Goal: Information Seeking & Learning: Understand process/instructions

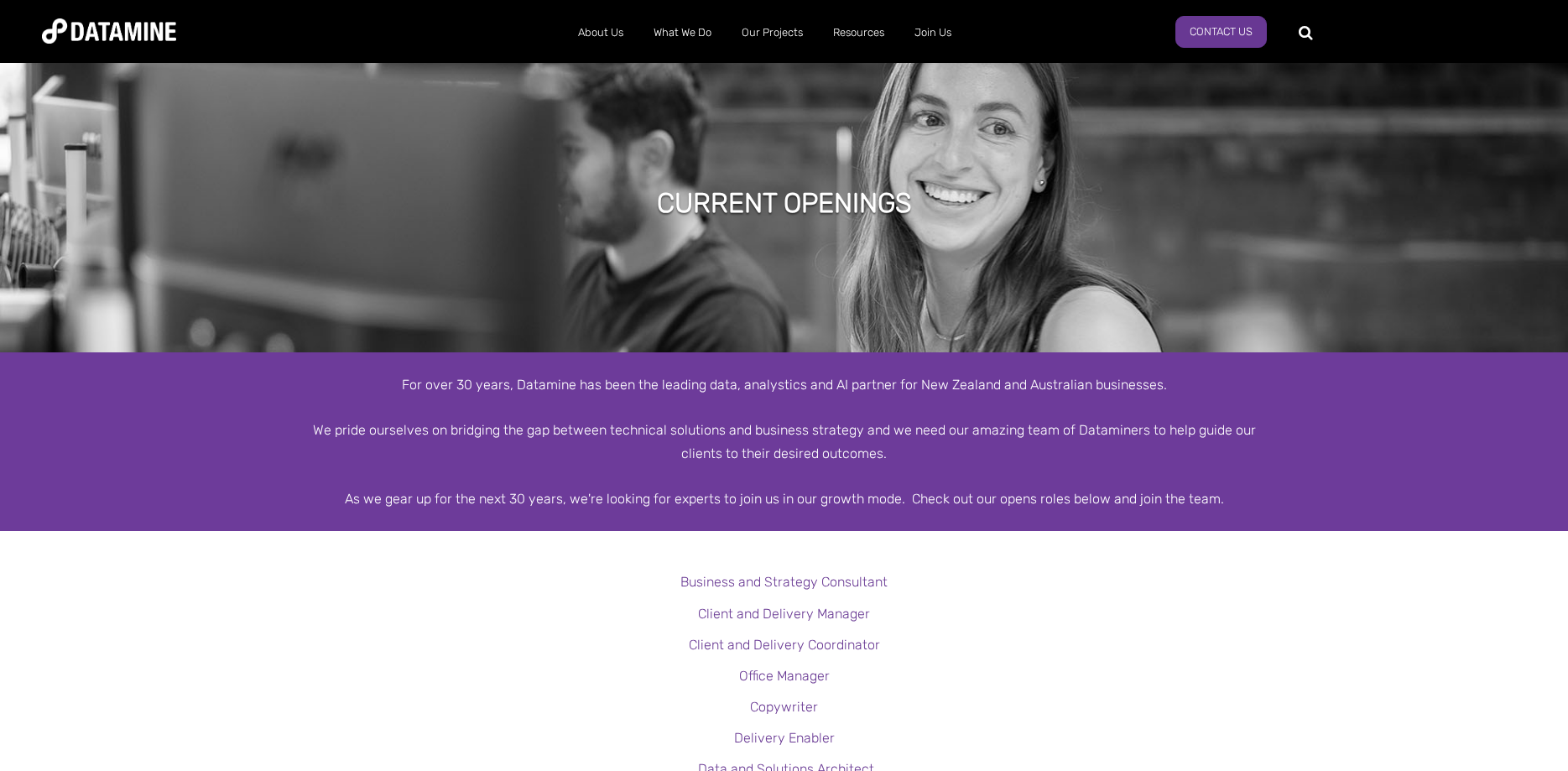
scroll to position [250, 0]
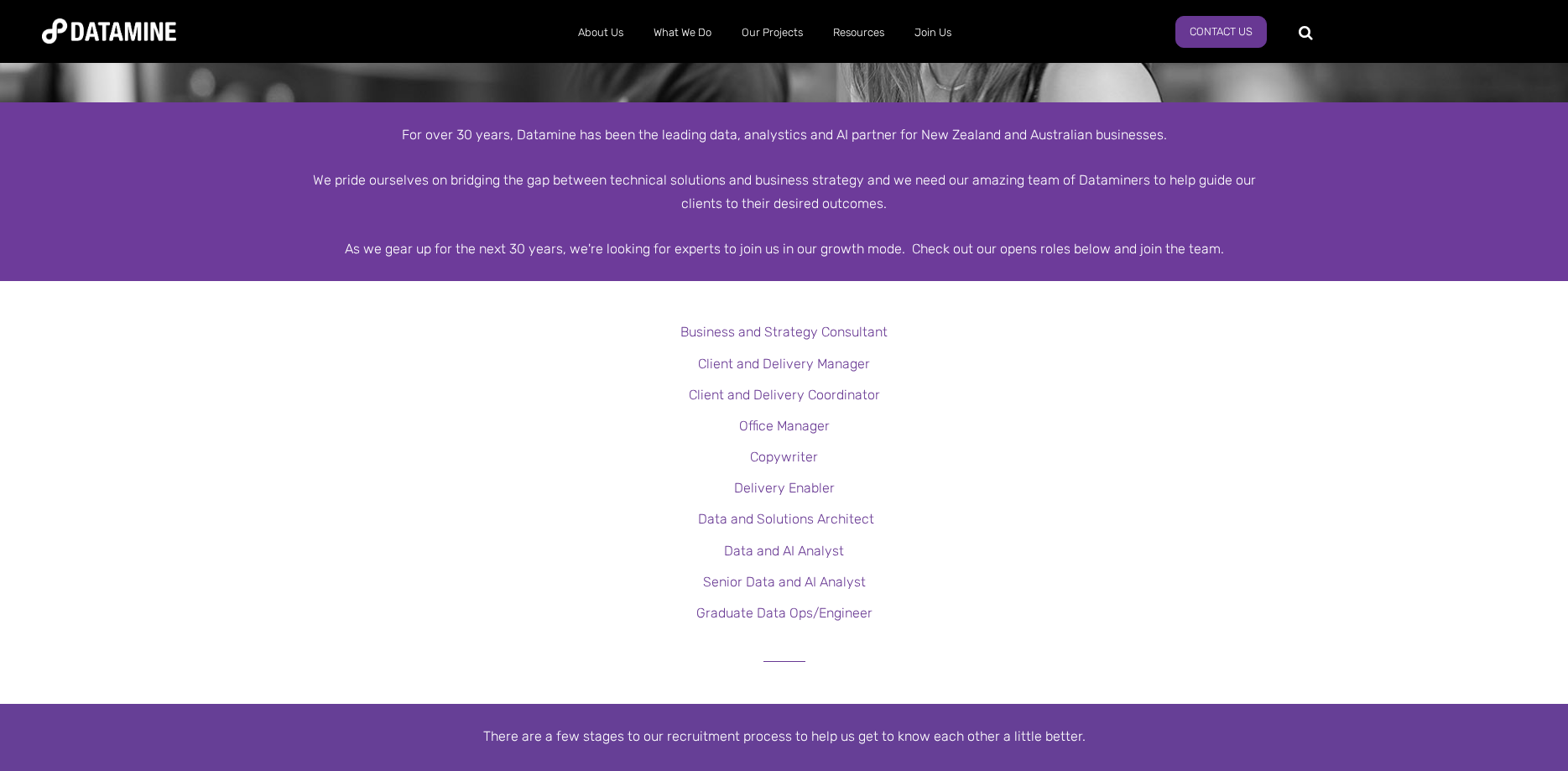
click at [1130, 618] on p "Graduate Data Ops/Engineer" at bounding box center [784, 613] width 1568 height 22
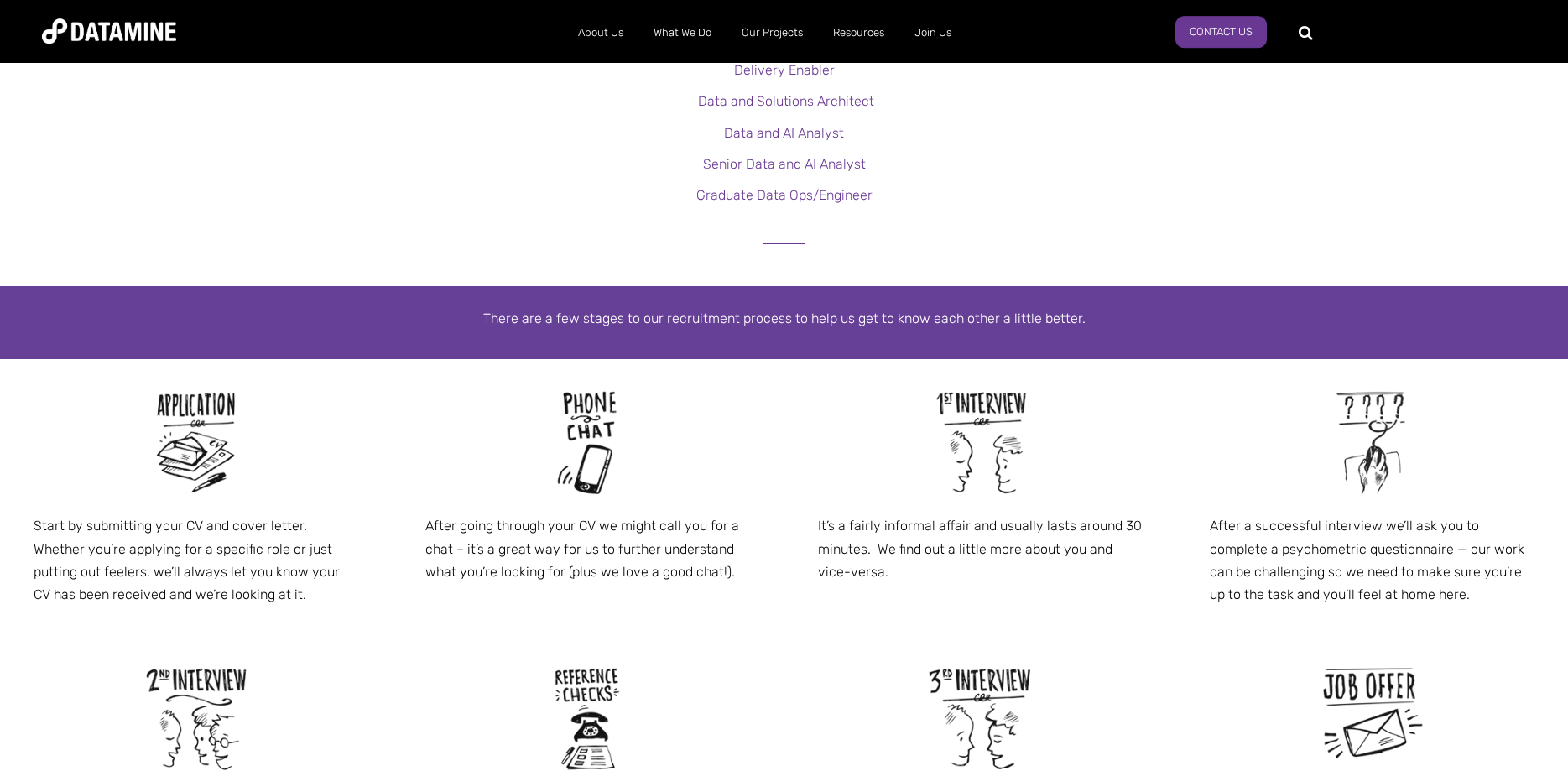
drag, startPoint x: 1153, startPoint y: 486, endPoint x: 1163, endPoint y: 550, distance: 64.8
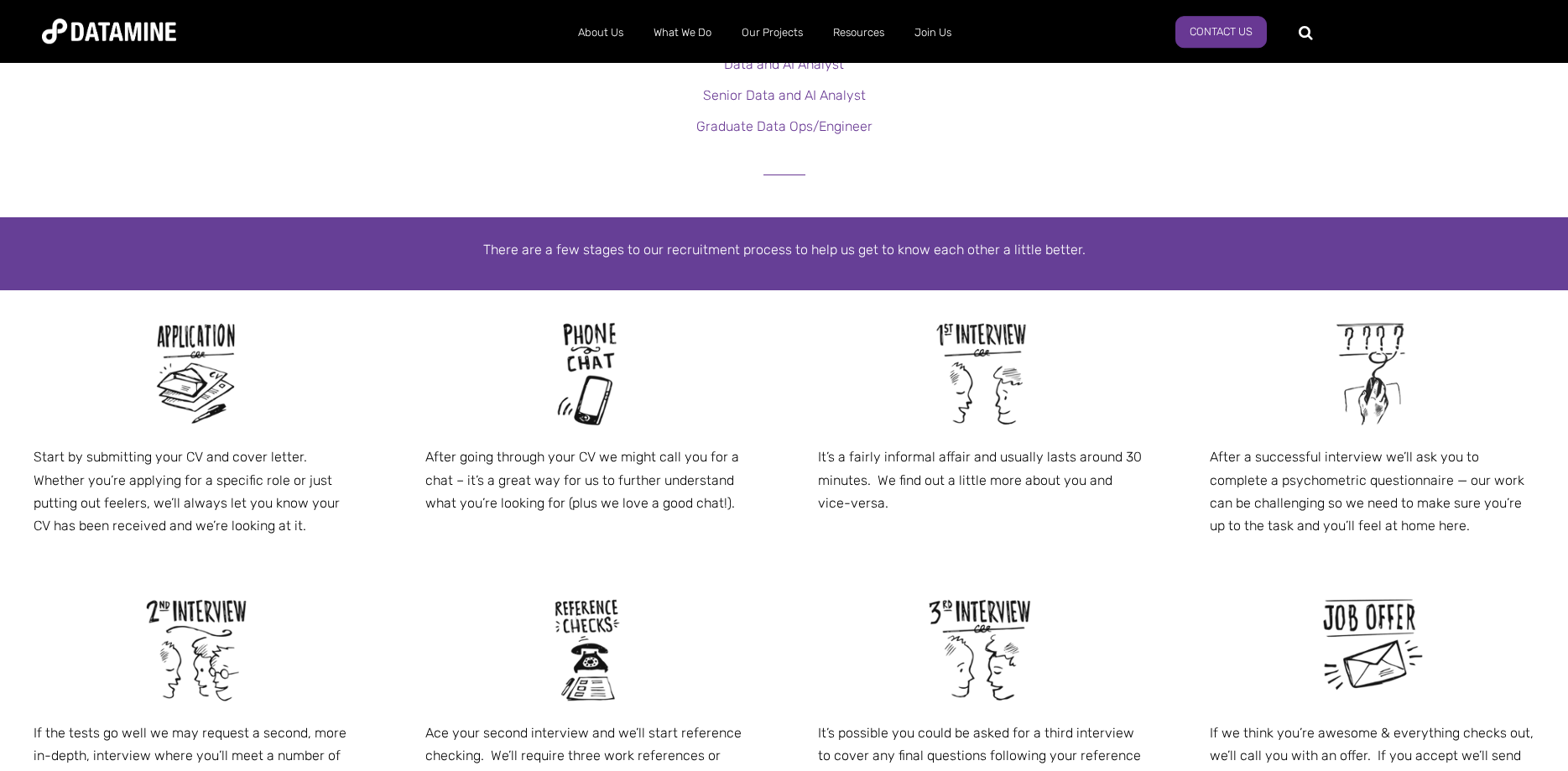
drag, startPoint x: 514, startPoint y: 554, endPoint x: 515, endPoint y: 586, distance: 32.0
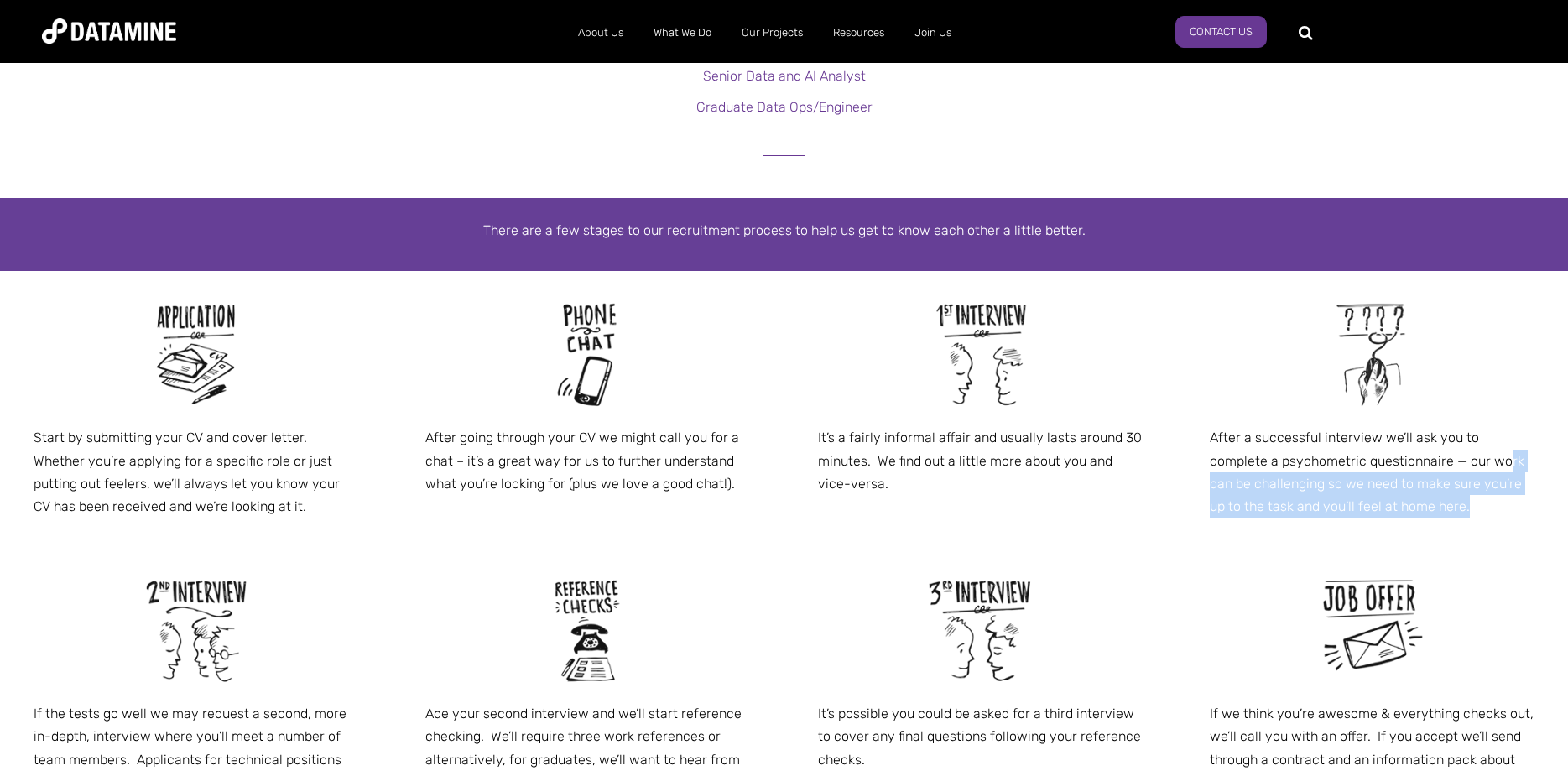
drag, startPoint x: 1449, startPoint y: 471, endPoint x: 1459, endPoint y: 529, distance: 58.9
click at [1459, 529] on div "After a successful interview we’ll ask you to complete a psychometric questionn…" at bounding box center [1372, 409] width 392 height 276
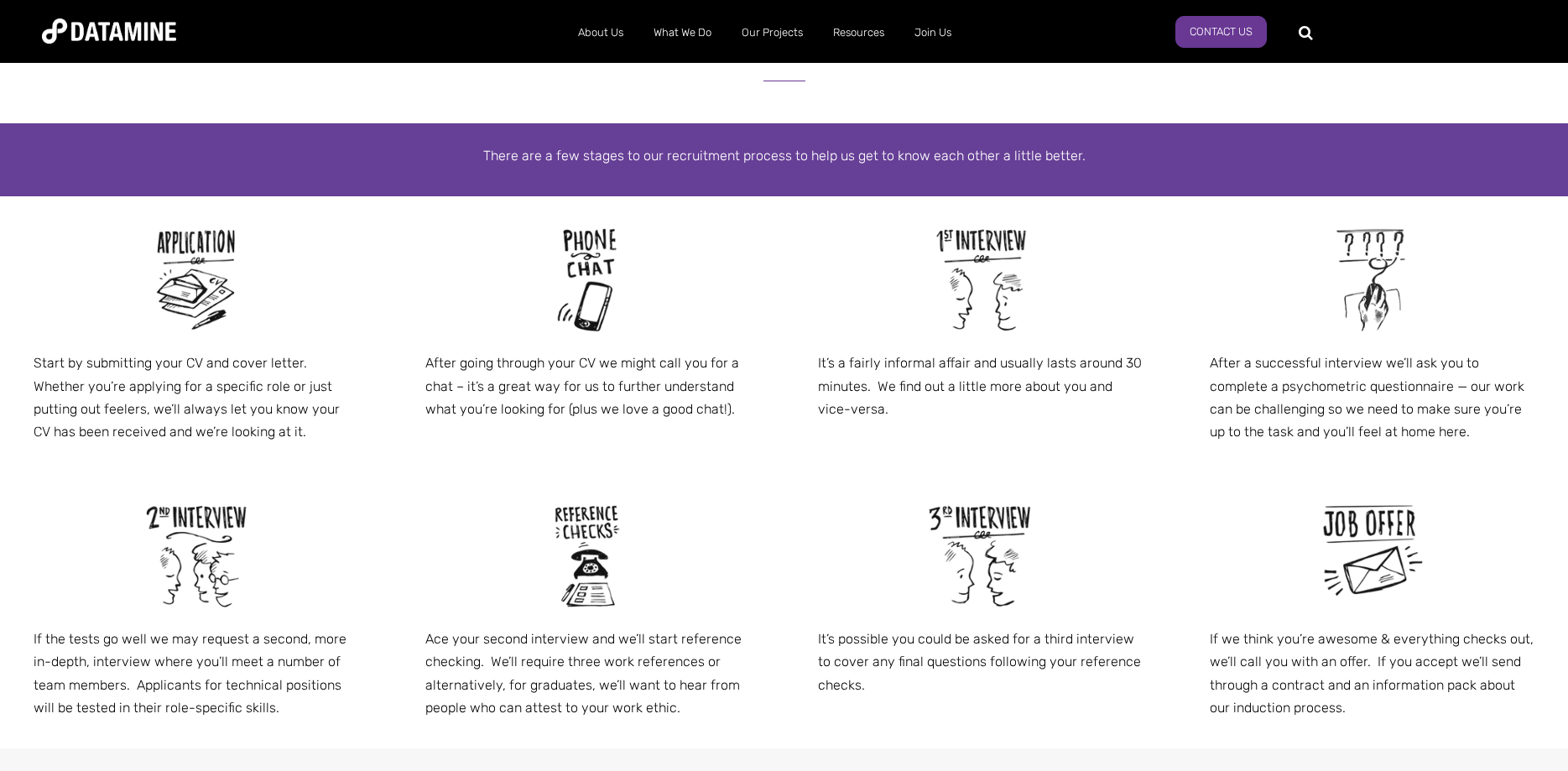
scroll to position [976, 0]
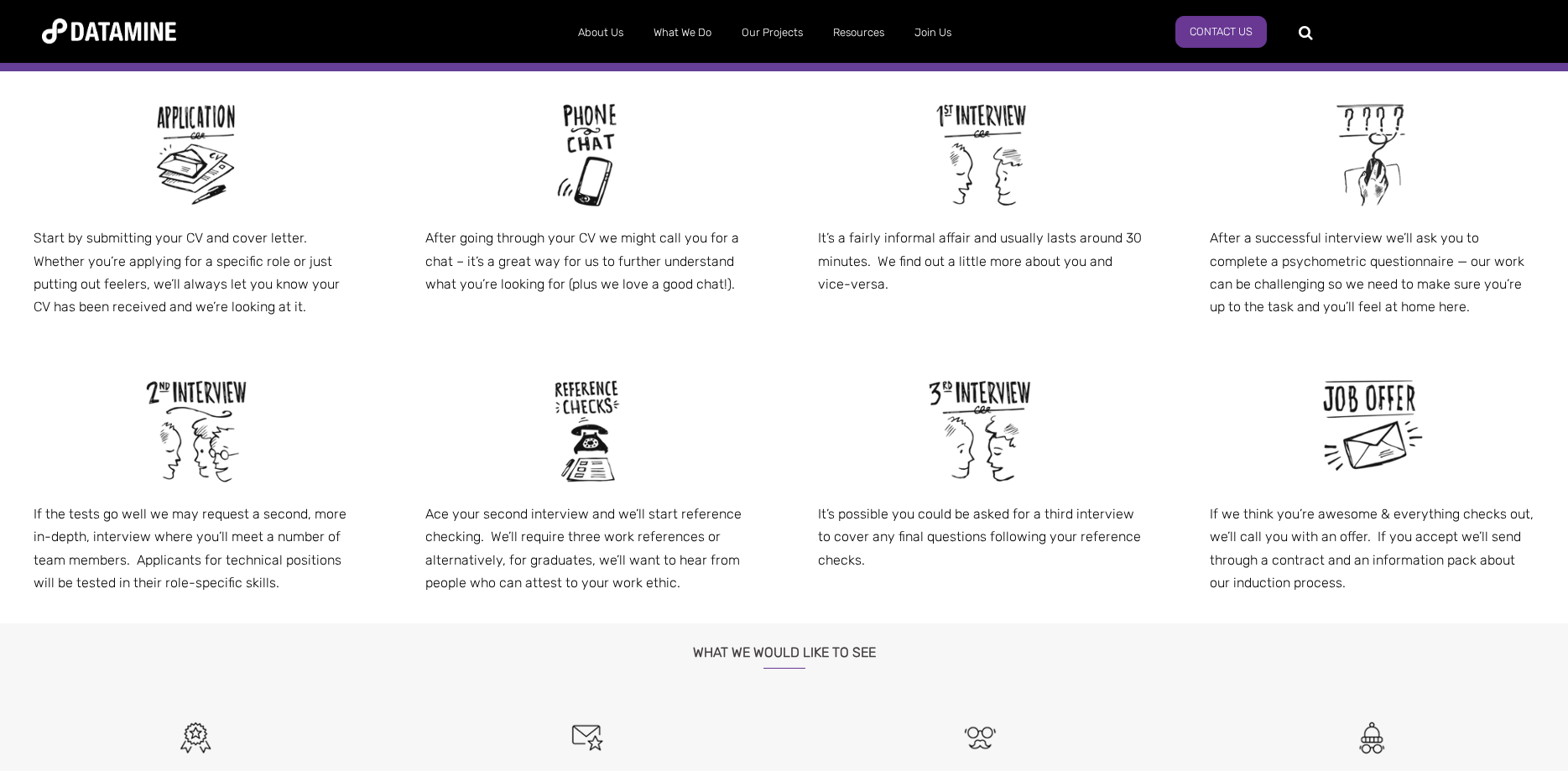
drag, startPoint x: 1496, startPoint y: 655, endPoint x: 1469, endPoint y: 721, distance: 71.3
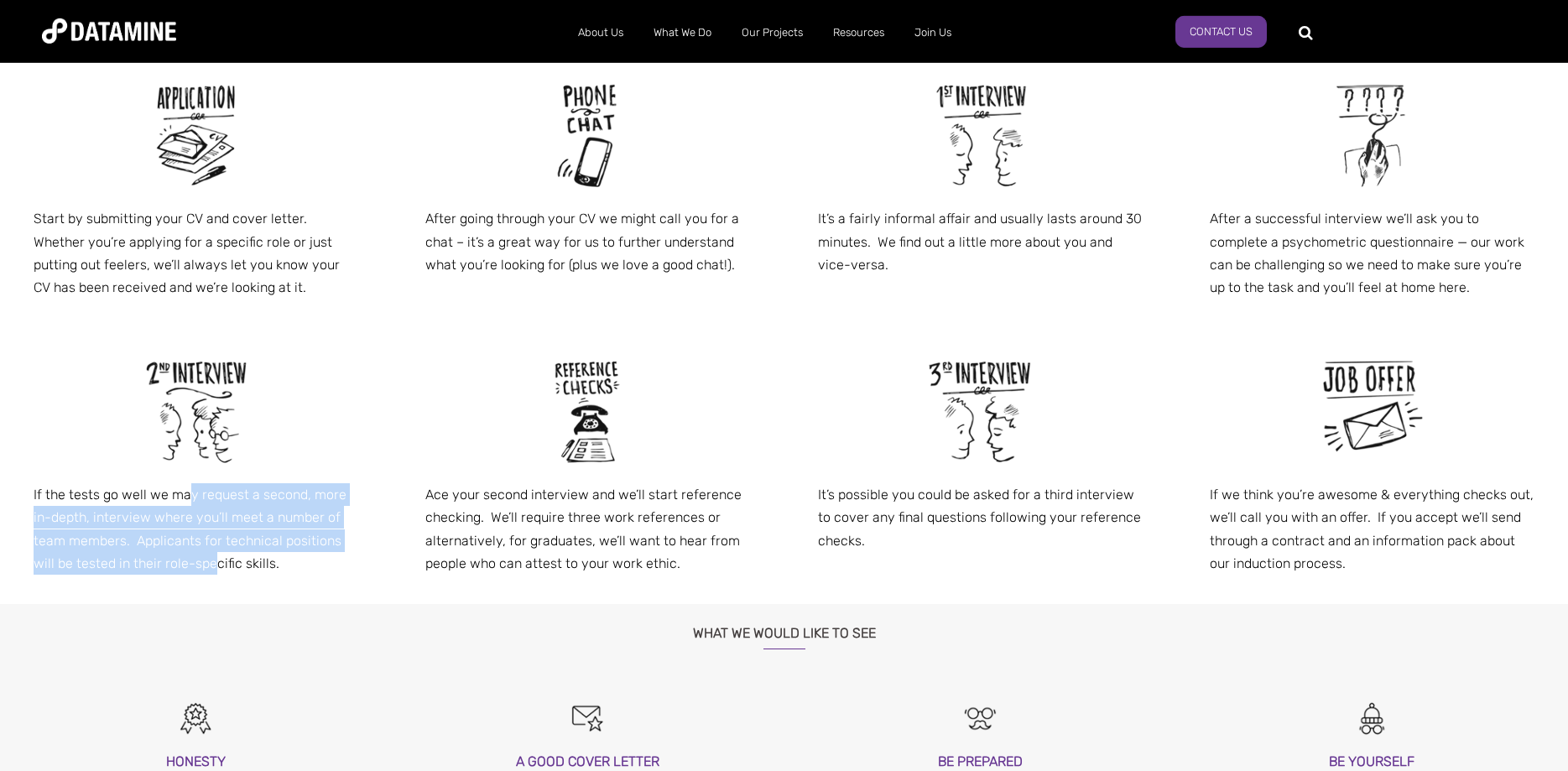
drag, startPoint x: 190, startPoint y: 504, endPoint x: 211, endPoint y: 577, distance: 76.0
click at [211, 577] on div "If the tests go well we may request a second, more in-depth, interview where yo…" at bounding box center [196, 466] width 392 height 276
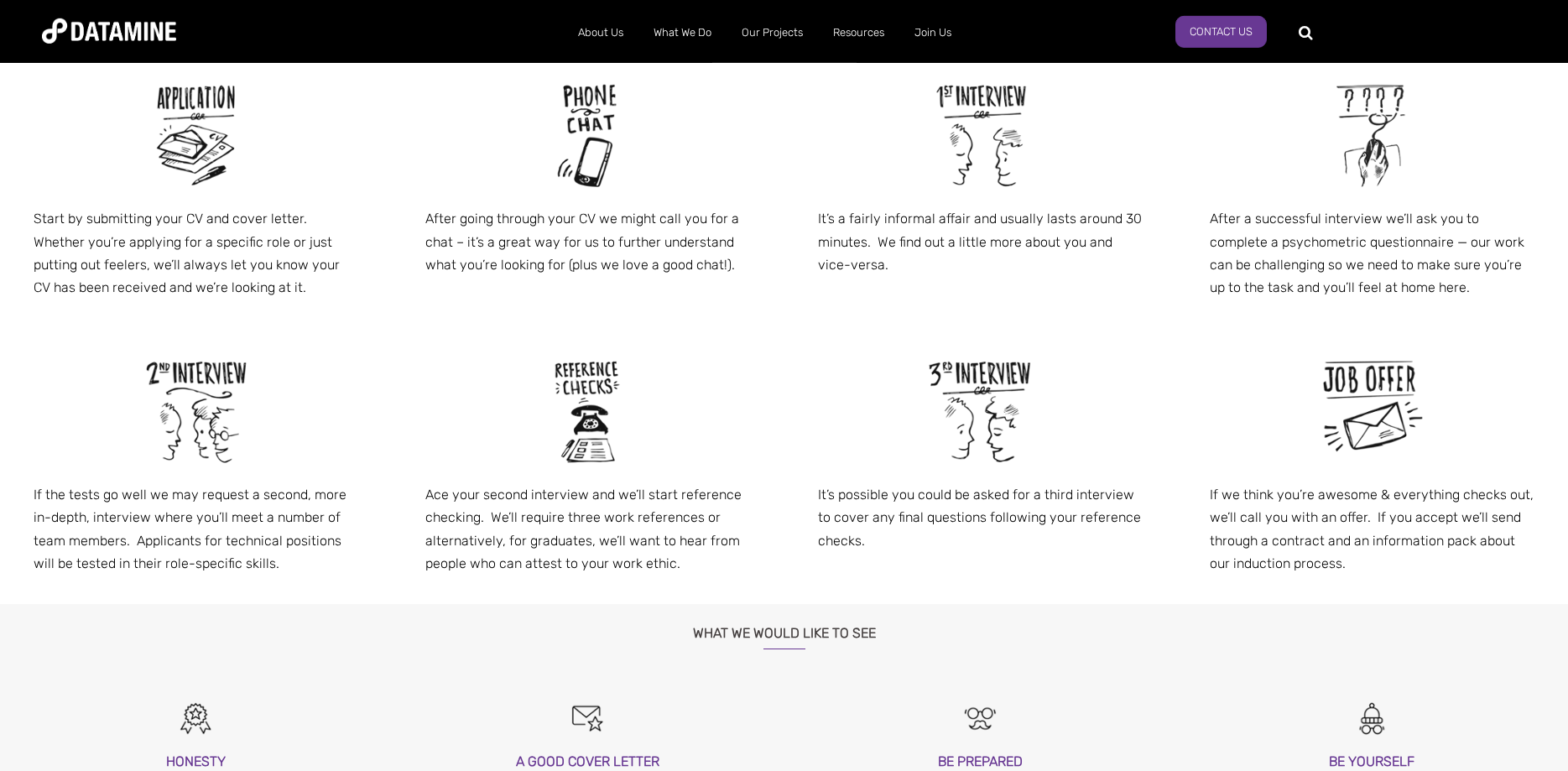
click at [372, 587] on div "If the tests go well we may request a second, more in-depth, interview where yo…" at bounding box center [196, 466] width 392 height 276
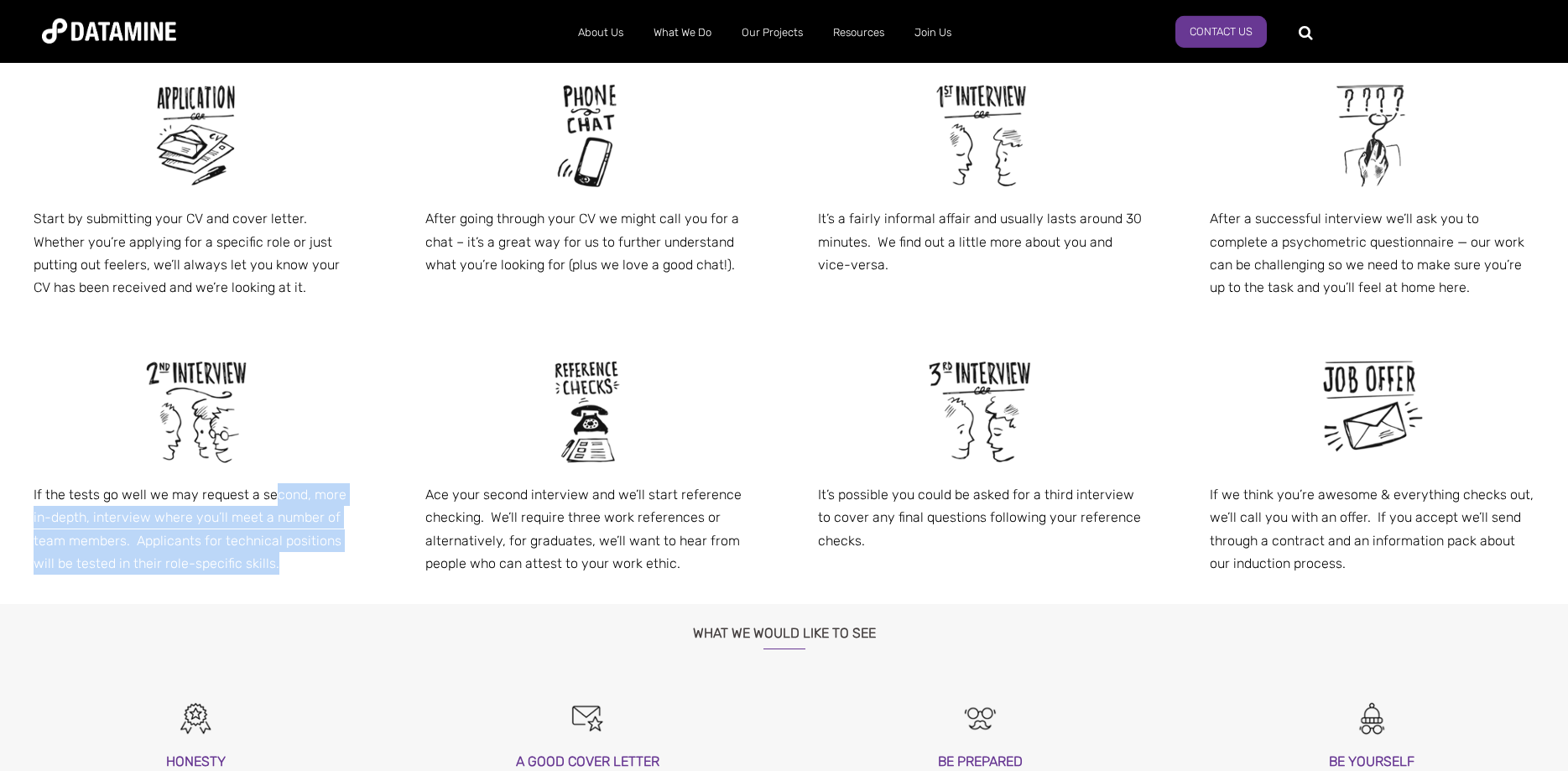
drag, startPoint x: 345, startPoint y: 574, endPoint x: 271, endPoint y: 503, distance: 102.6
click at [271, 503] on p "If the tests go well we may request a second, more in-depth, interview where yo…" at bounding box center [195, 529] width 324 height 91
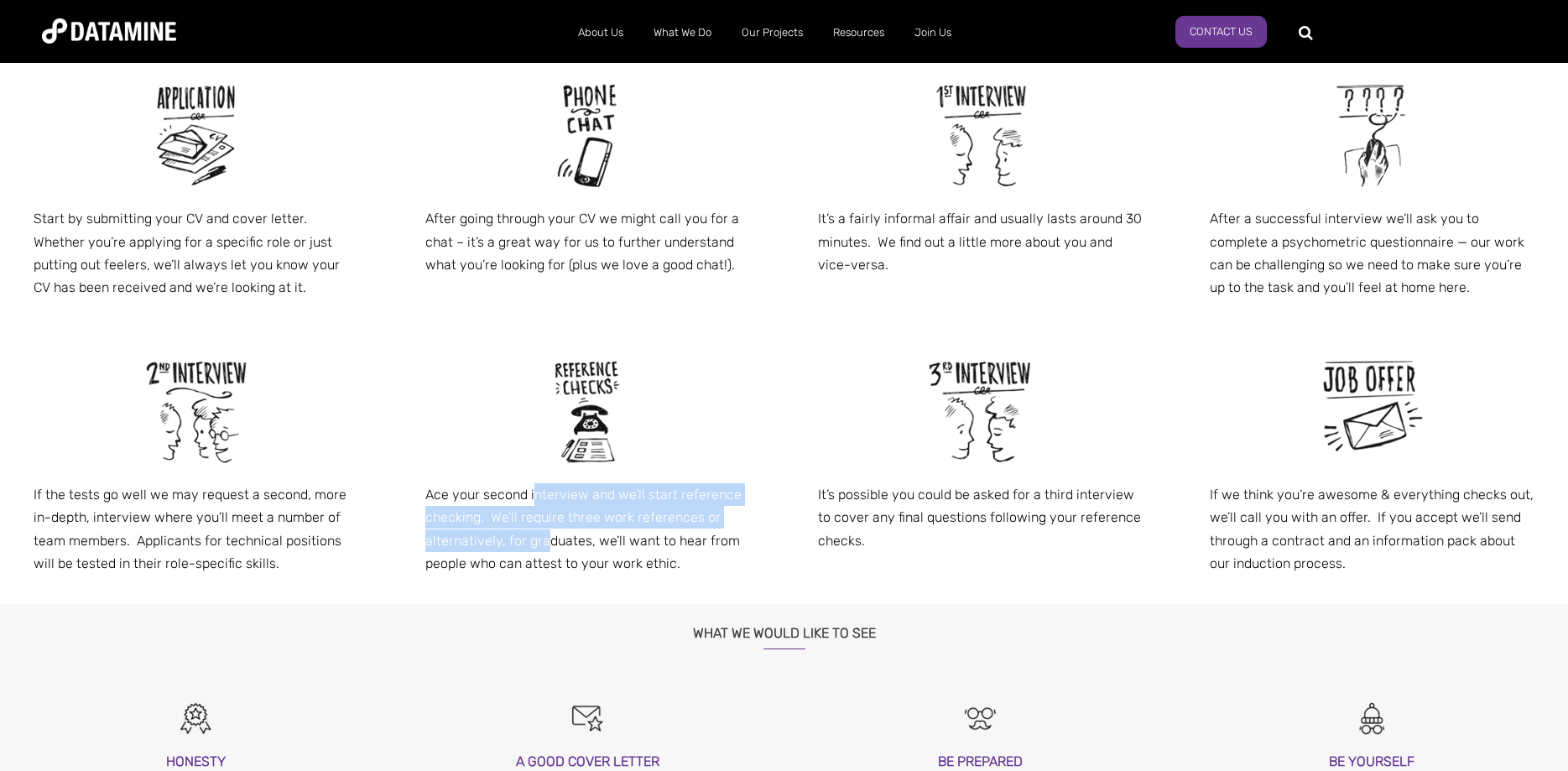
drag, startPoint x: 537, startPoint y: 494, endPoint x: 546, endPoint y: 541, distance: 47.9
click at [546, 541] on p "Ace your second interview and we’ll start reference checking. We’ll require thr…" at bounding box center [587, 529] width 324 height 91
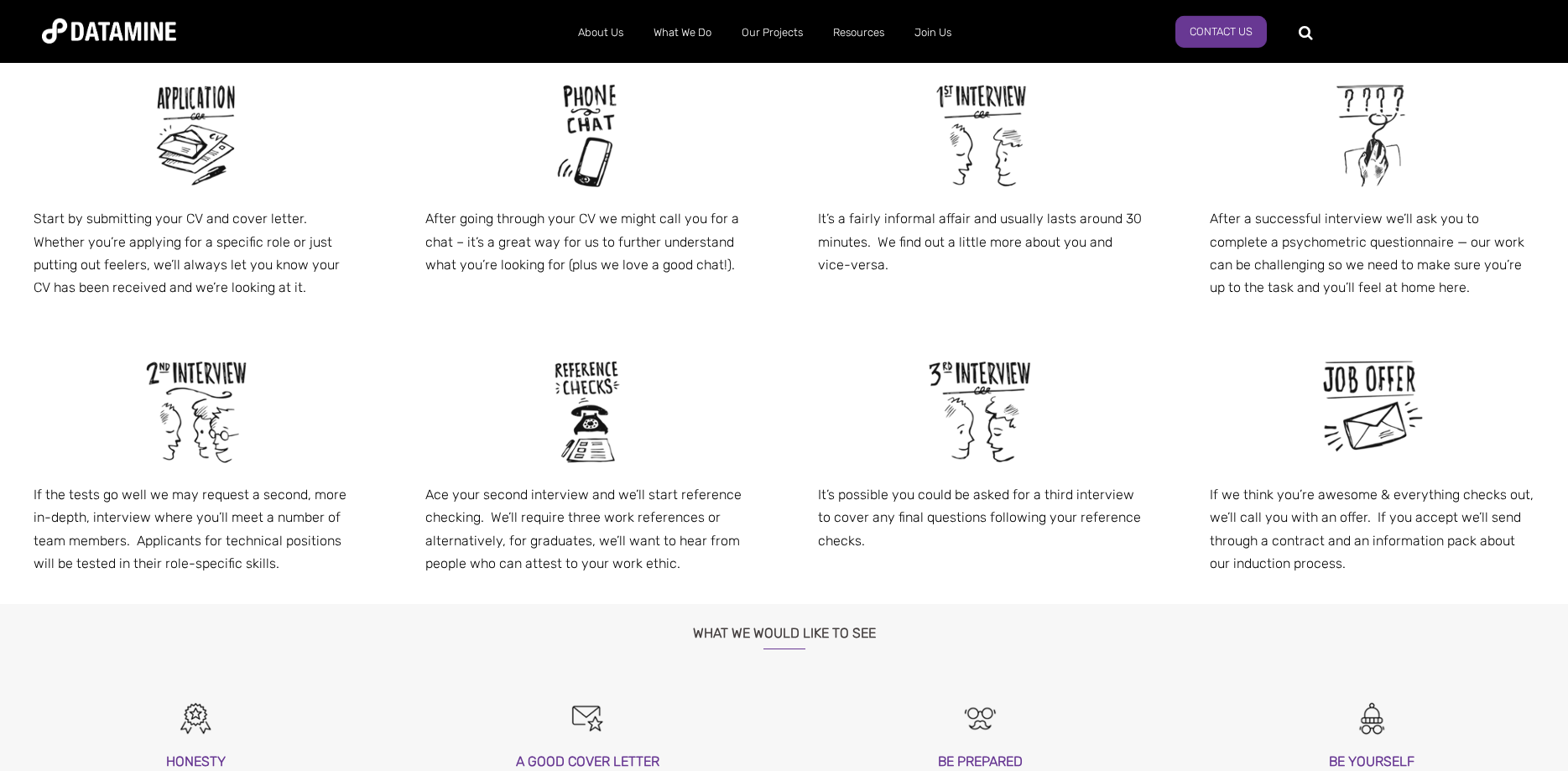
click at [718, 542] on p "Ace your second interview and we’ll start reference checking. We’ll require thr…" at bounding box center [587, 529] width 324 height 91
drag, startPoint x: 660, startPoint y: 542, endPoint x: 653, endPoint y: 582, distance: 40.6
click at [653, 582] on div "Ace your second interview and we’ll start reference checking. We’ll require thr…" at bounding box center [588, 466] width 392 height 276
click at [920, 550] on p "It’s possible you could be asked for a third interview to cover any final quest…" at bounding box center [980, 518] width 324 height 69
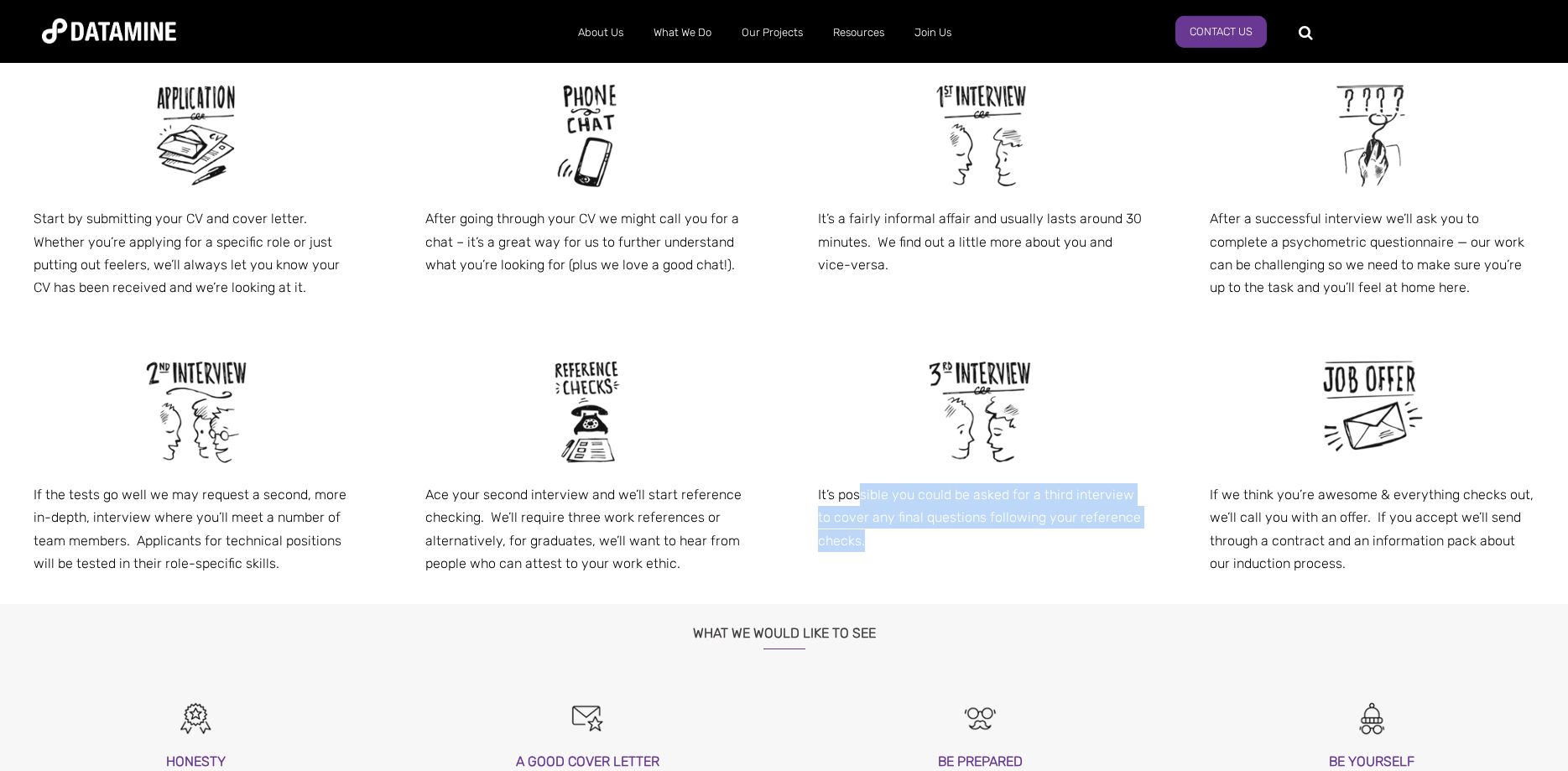
drag, startPoint x: 863, startPoint y: 497, endPoint x: 876, endPoint y: 540, distance: 44.9
click at [876, 540] on p "It’s possible you could be asked for a third interview to cover any final quest…" at bounding box center [980, 518] width 324 height 69
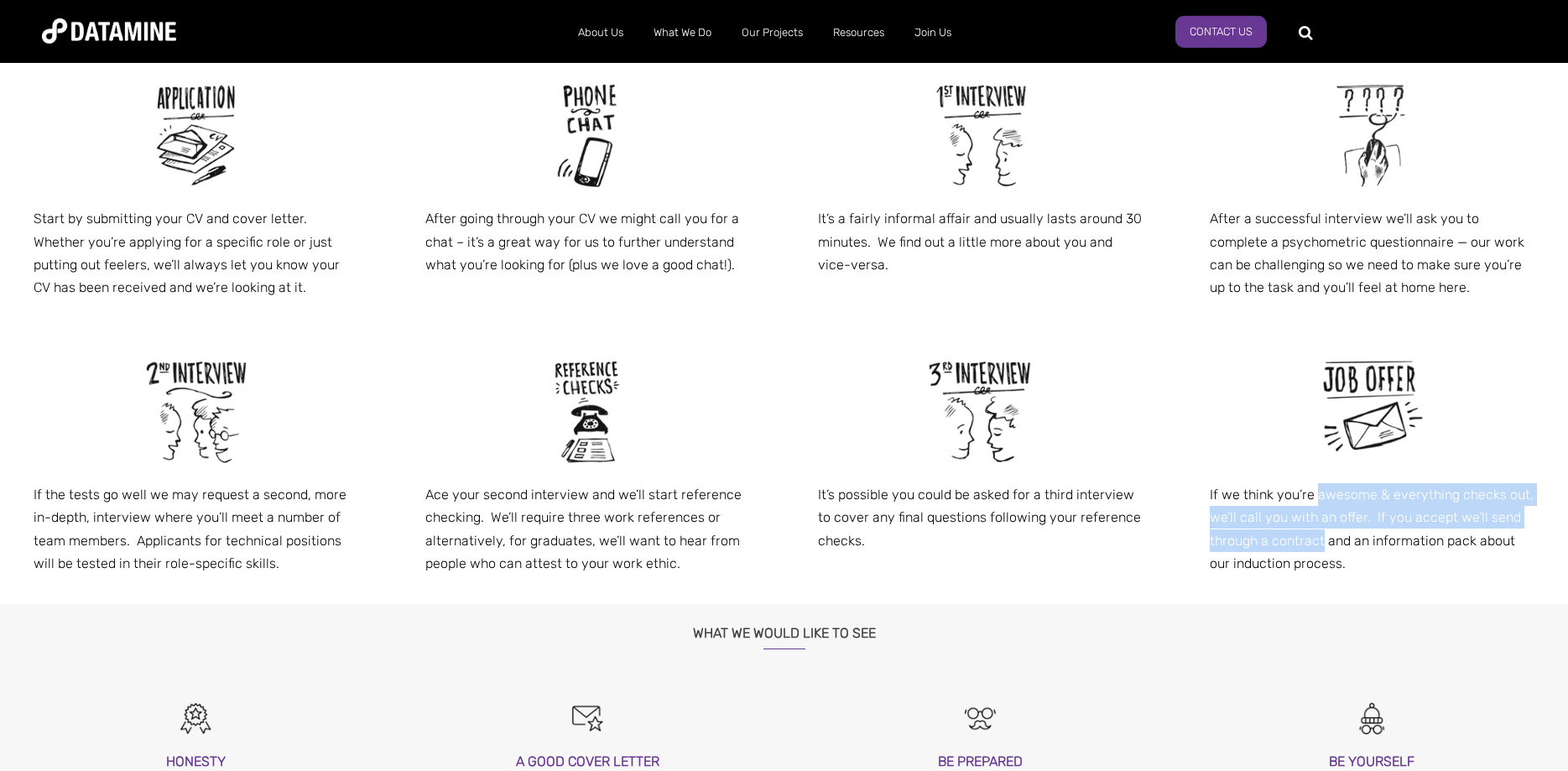
drag, startPoint x: 1314, startPoint y: 500, endPoint x: 1322, endPoint y: 533, distance: 34.0
click at [1322, 533] on p "If we think you’re awesome & everything checks out, we’ll call you with an offe…" at bounding box center [1372, 529] width 324 height 91
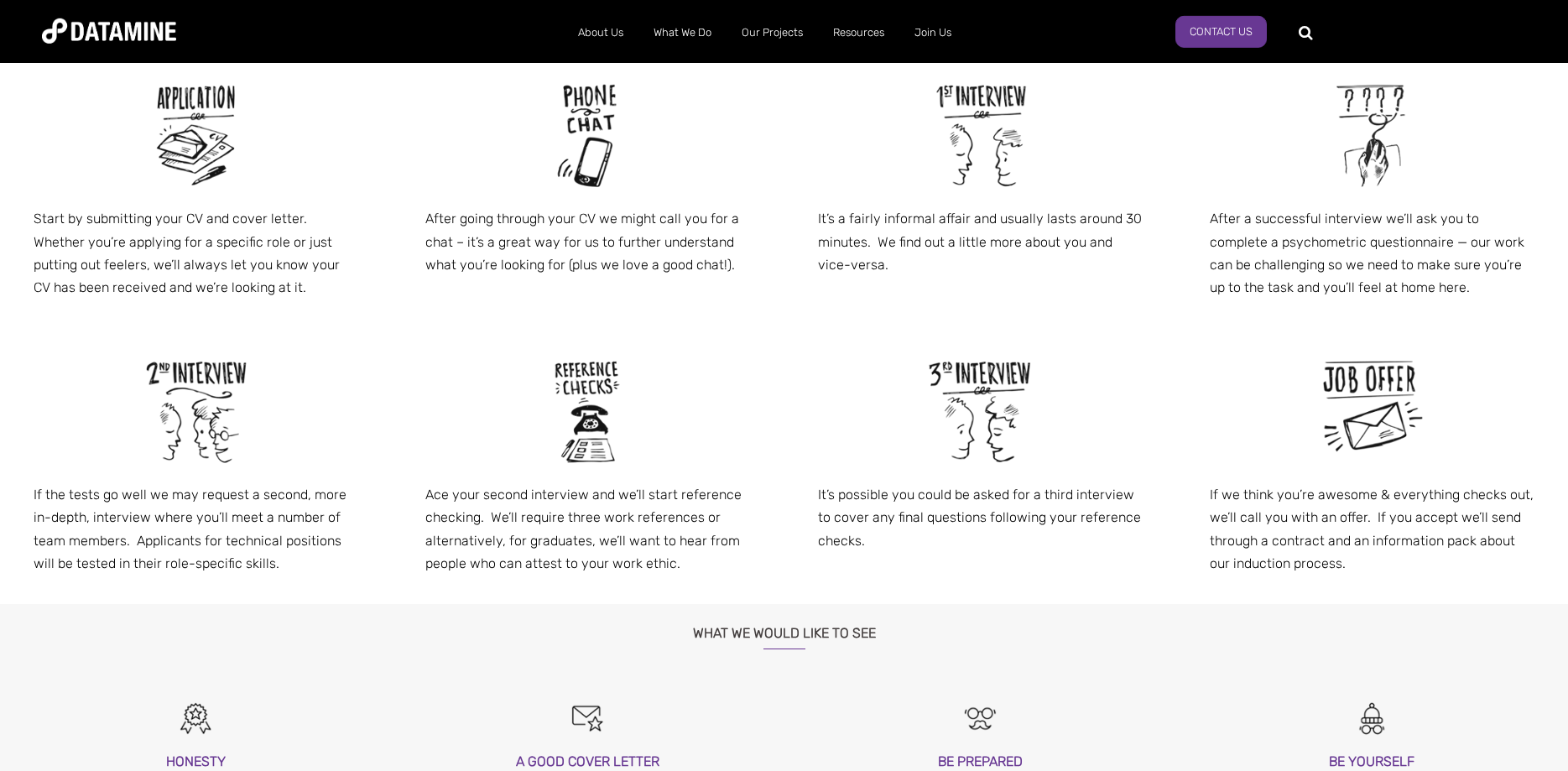
click at [1477, 551] on p "If we think you’re awesome & everything checks out, we’ll call you with an offe…" at bounding box center [1372, 529] width 324 height 91
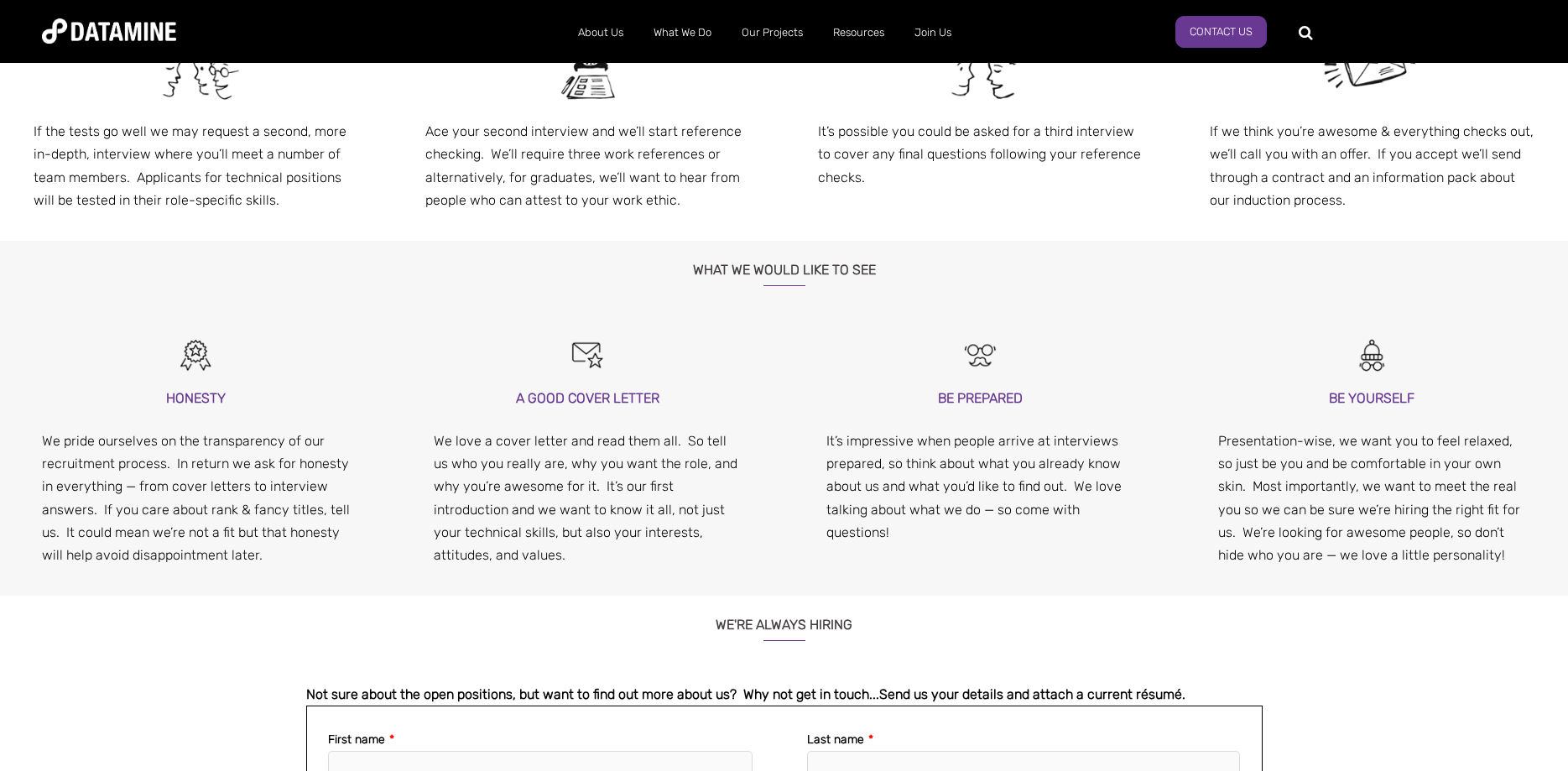
drag, startPoint x: 1477, startPoint y: 551, endPoint x: 1445, endPoint y: 621, distance: 77.0
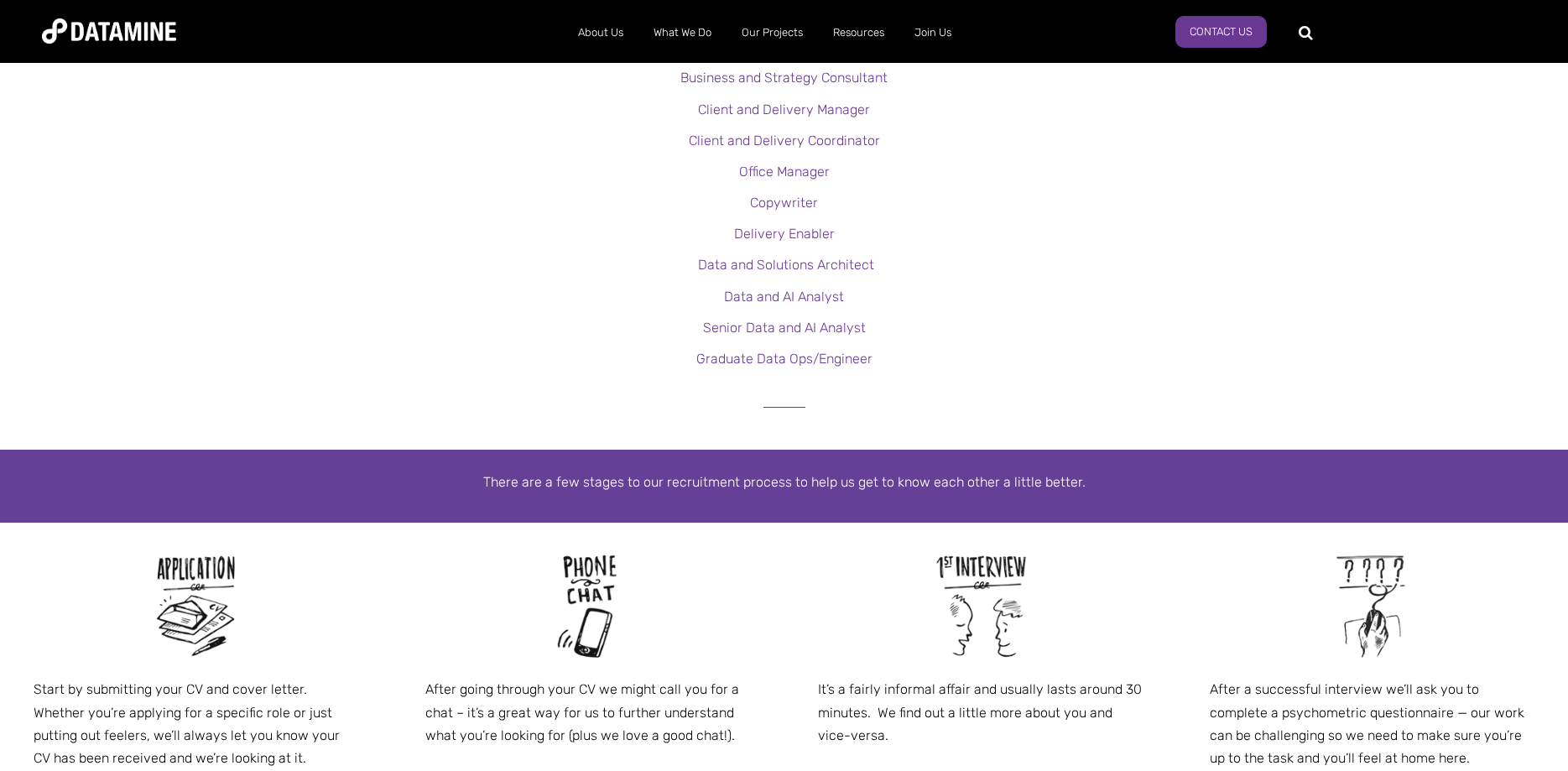
drag, startPoint x: 1445, startPoint y: 621, endPoint x: 1437, endPoint y: 511, distance: 110.3
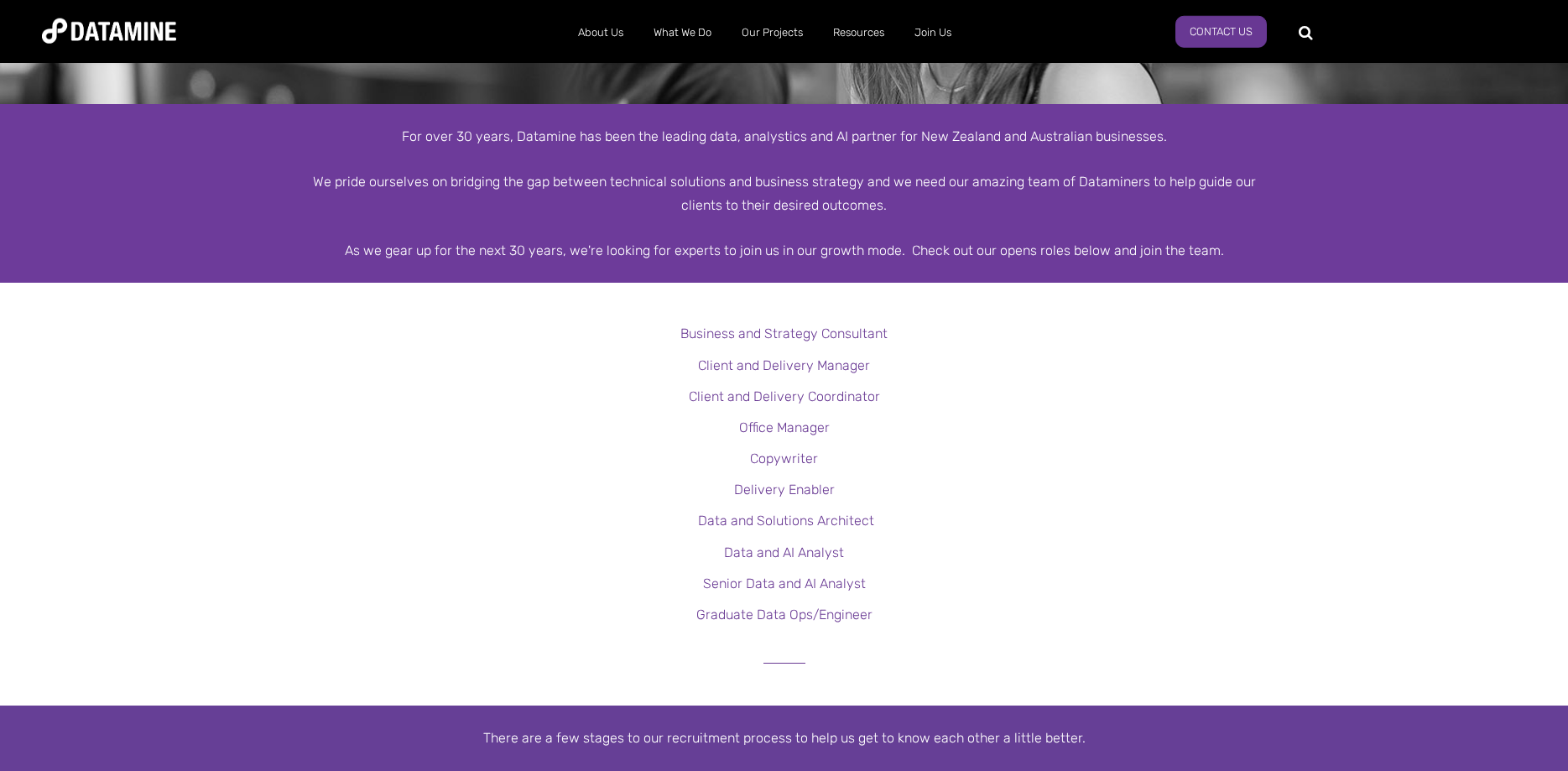
scroll to position [93, 0]
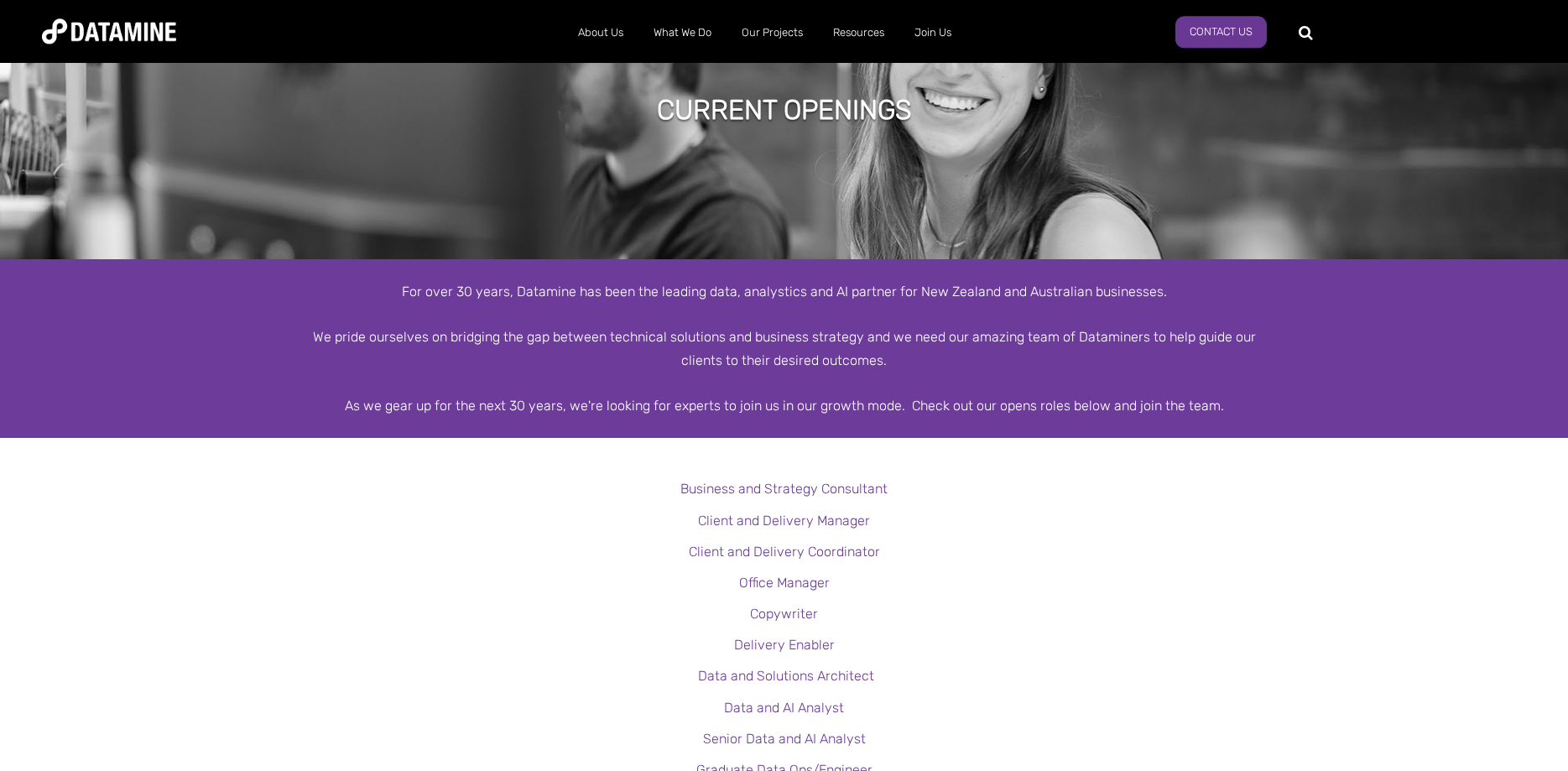
drag, startPoint x: 1390, startPoint y: 581, endPoint x: 1382, endPoint y: 478, distance: 103.3
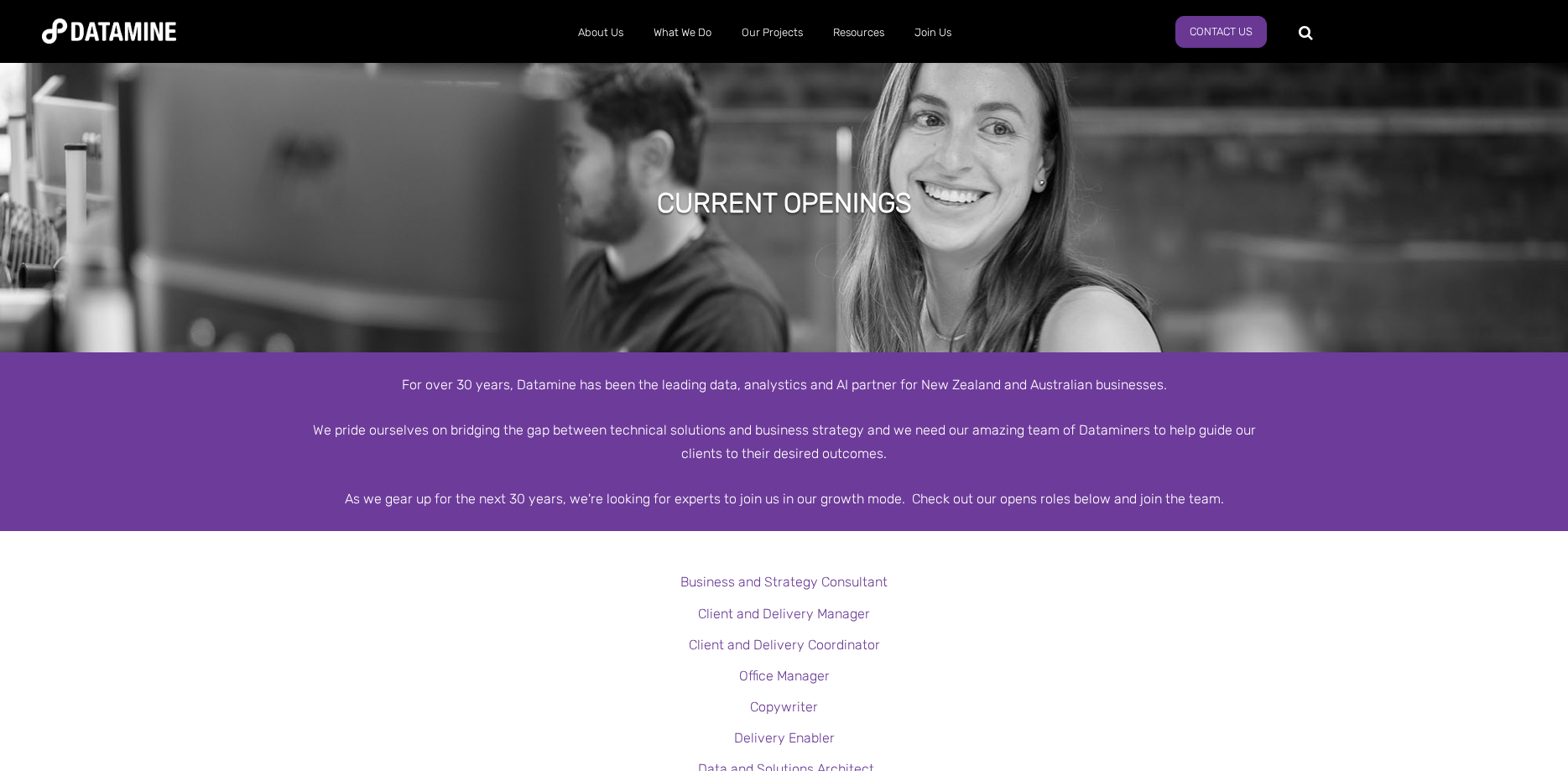
drag, startPoint x: 1352, startPoint y: 596, endPoint x: 1350, endPoint y: 525, distance: 71.0
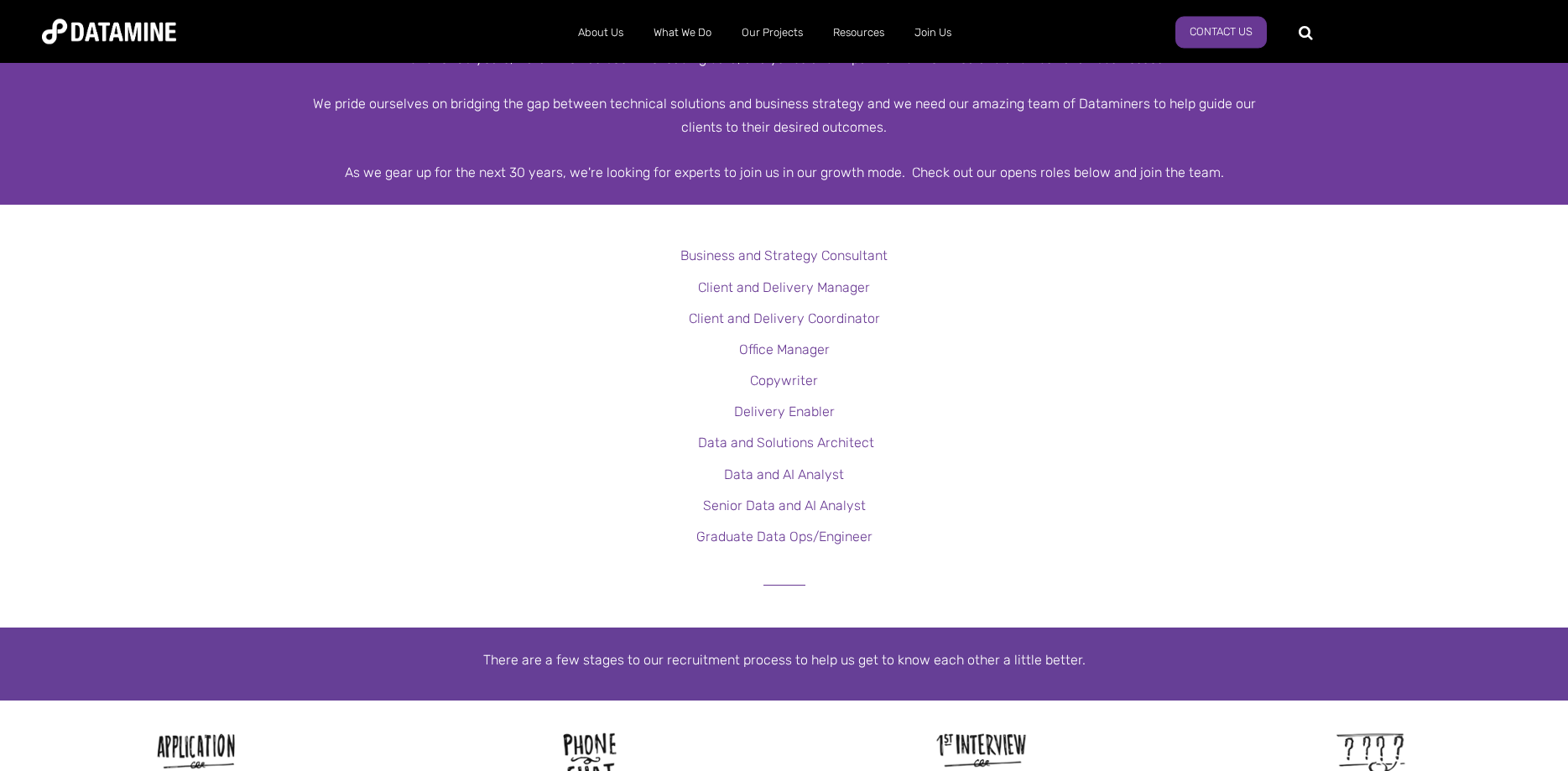
drag, startPoint x: 1333, startPoint y: 440, endPoint x: 1317, endPoint y: 543, distance: 104.2
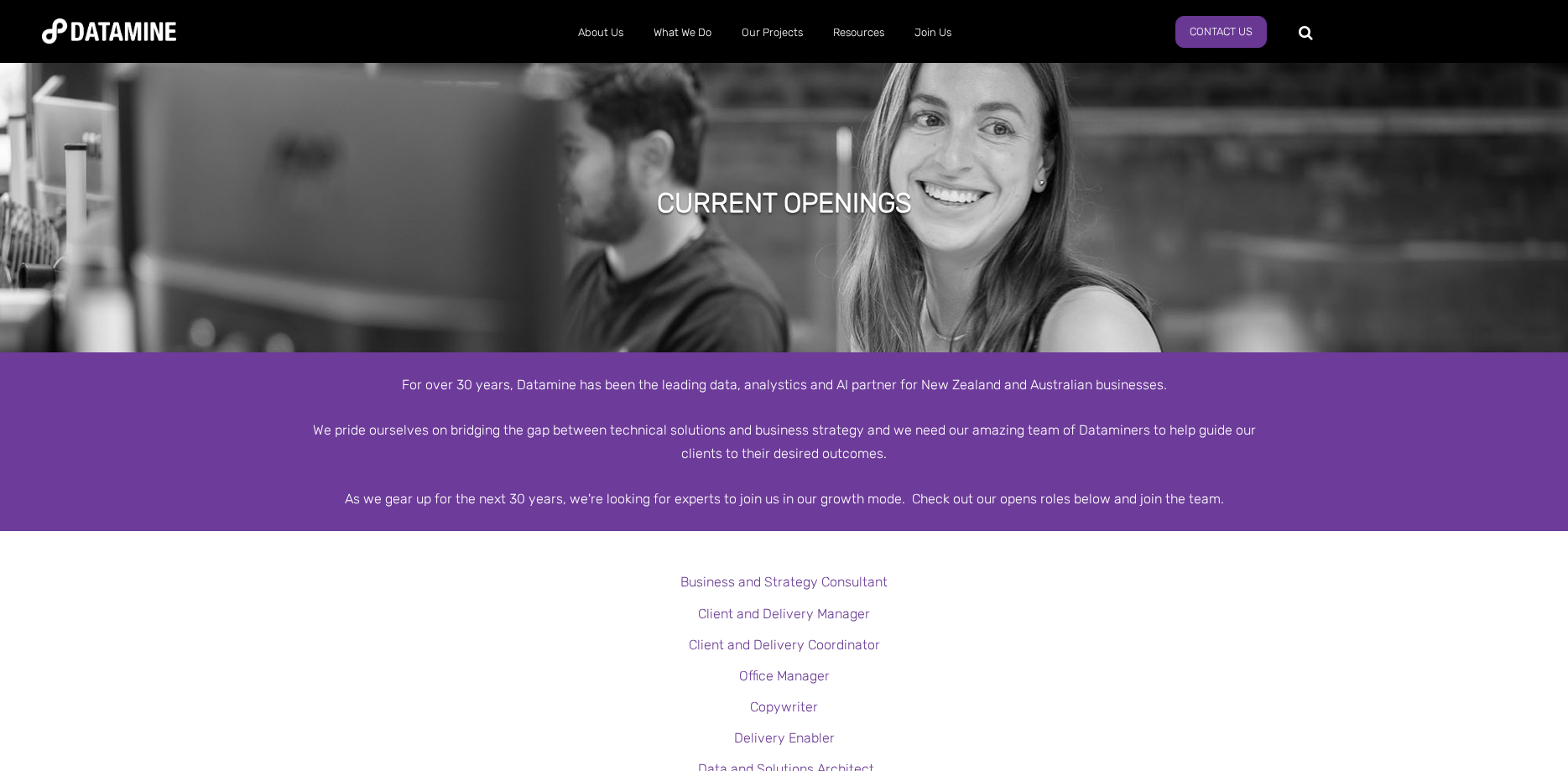
drag, startPoint x: 1316, startPoint y: 543, endPoint x: 1313, endPoint y: 383, distance: 160.0
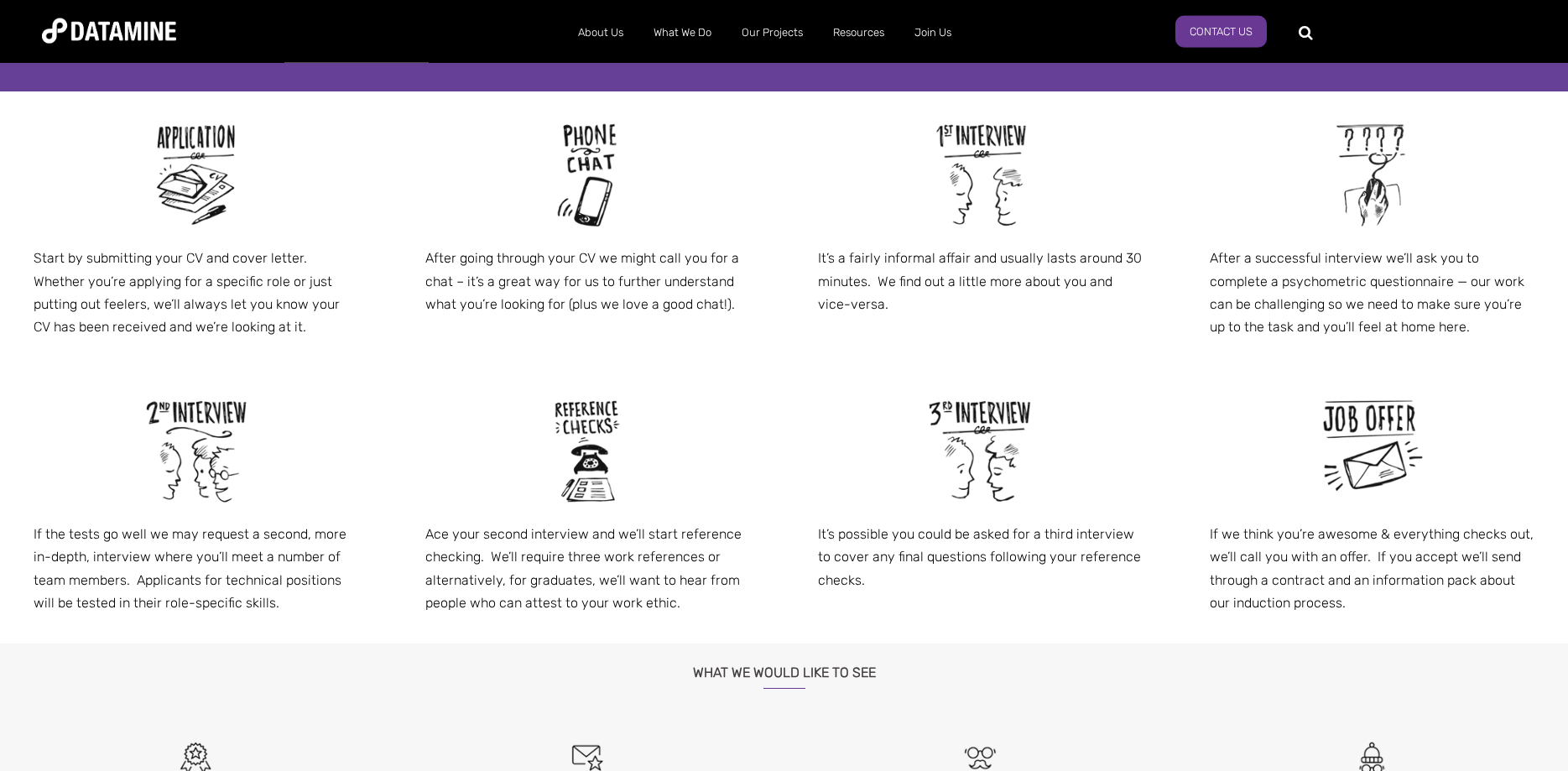
drag, startPoint x: 1296, startPoint y: 425, endPoint x: 1240, endPoint y: 570, distance: 155.4
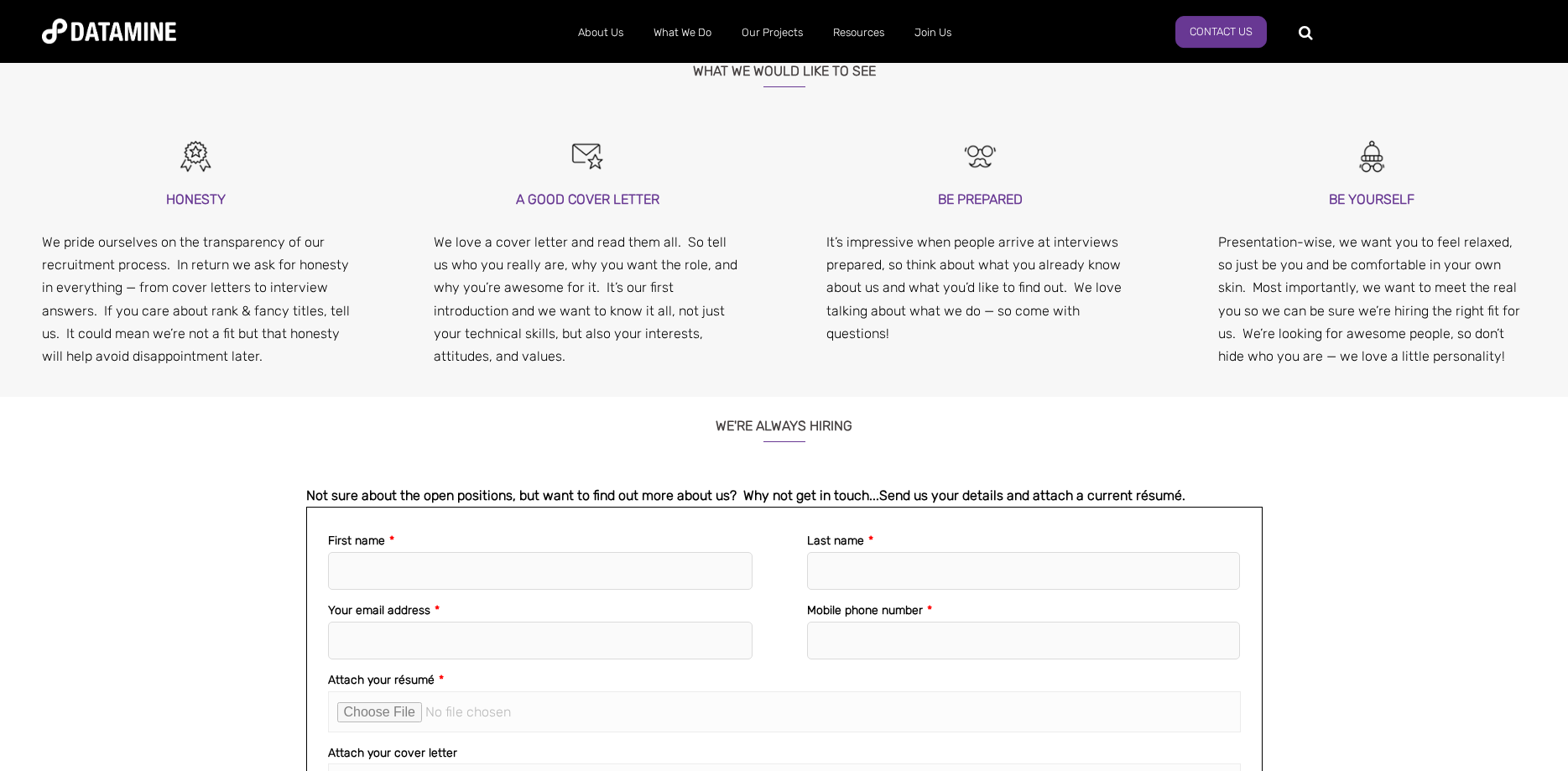
drag, startPoint x: 1229, startPoint y: 414, endPoint x: 1188, endPoint y: 497, distance: 92.6
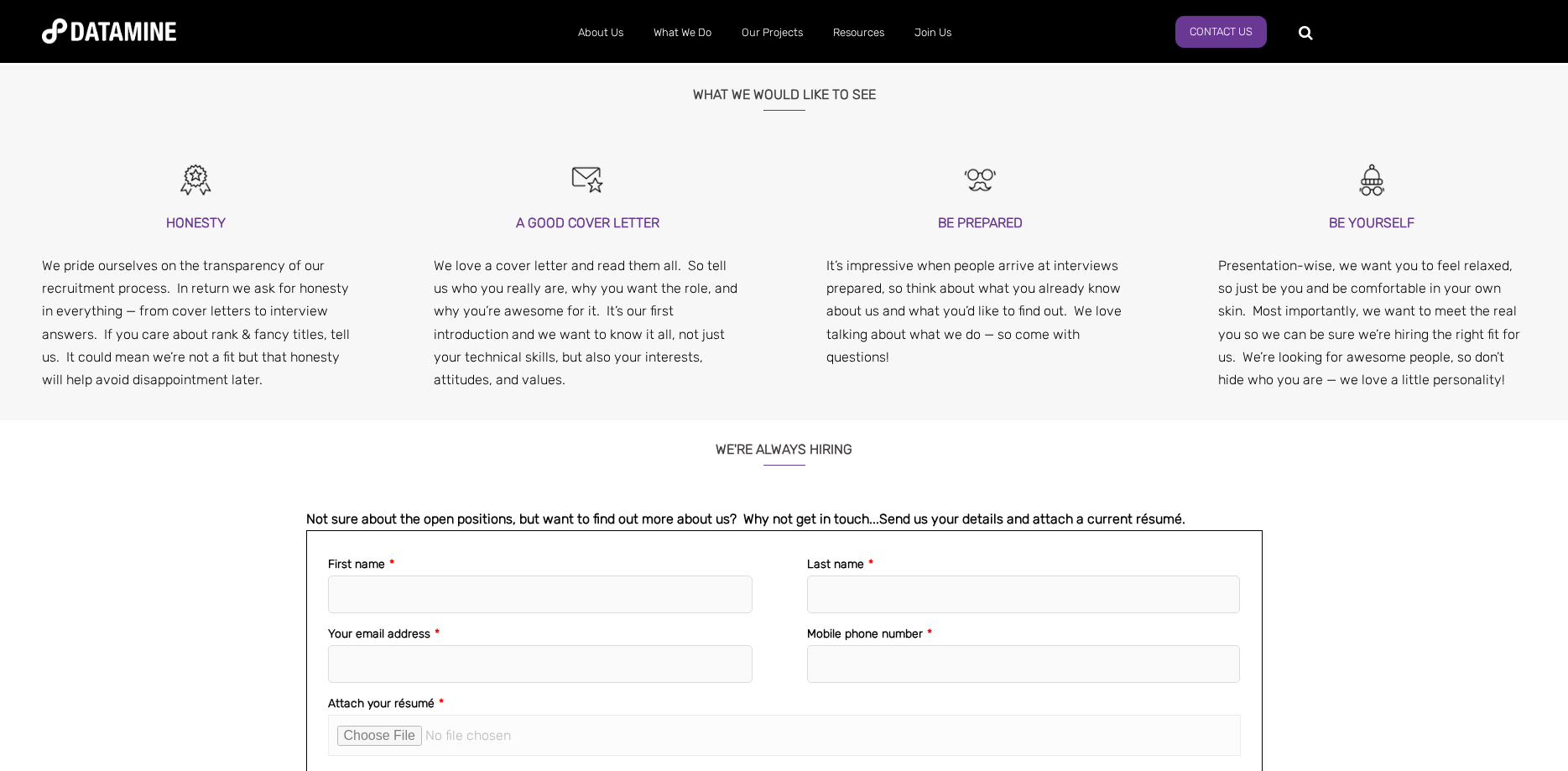
scroll to position [1469, 0]
